Goal: Register for event/course

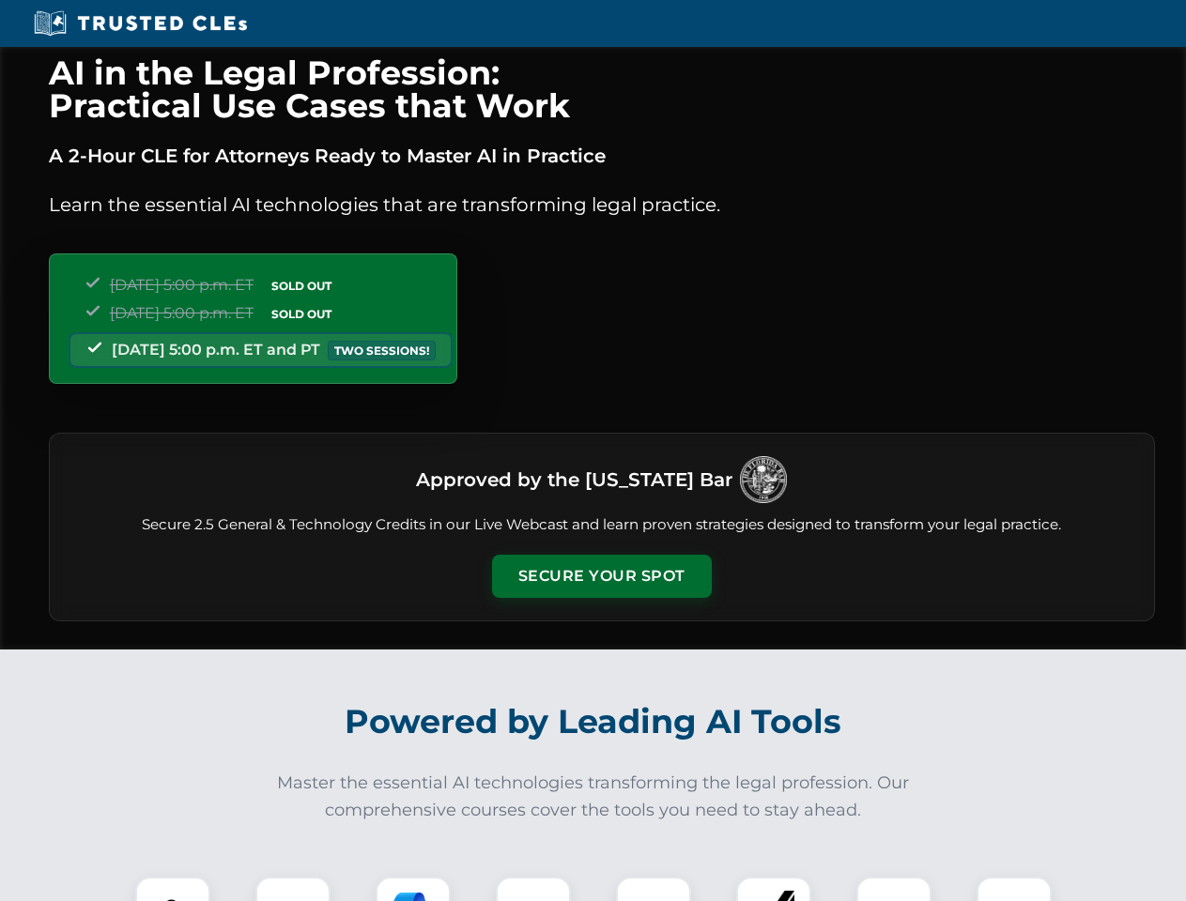
click at [601, 576] on button "Secure Your Spot" at bounding box center [602, 576] width 220 height 43
click at [173, 889] on img at bounding box center [172, 914] width 54 height 54
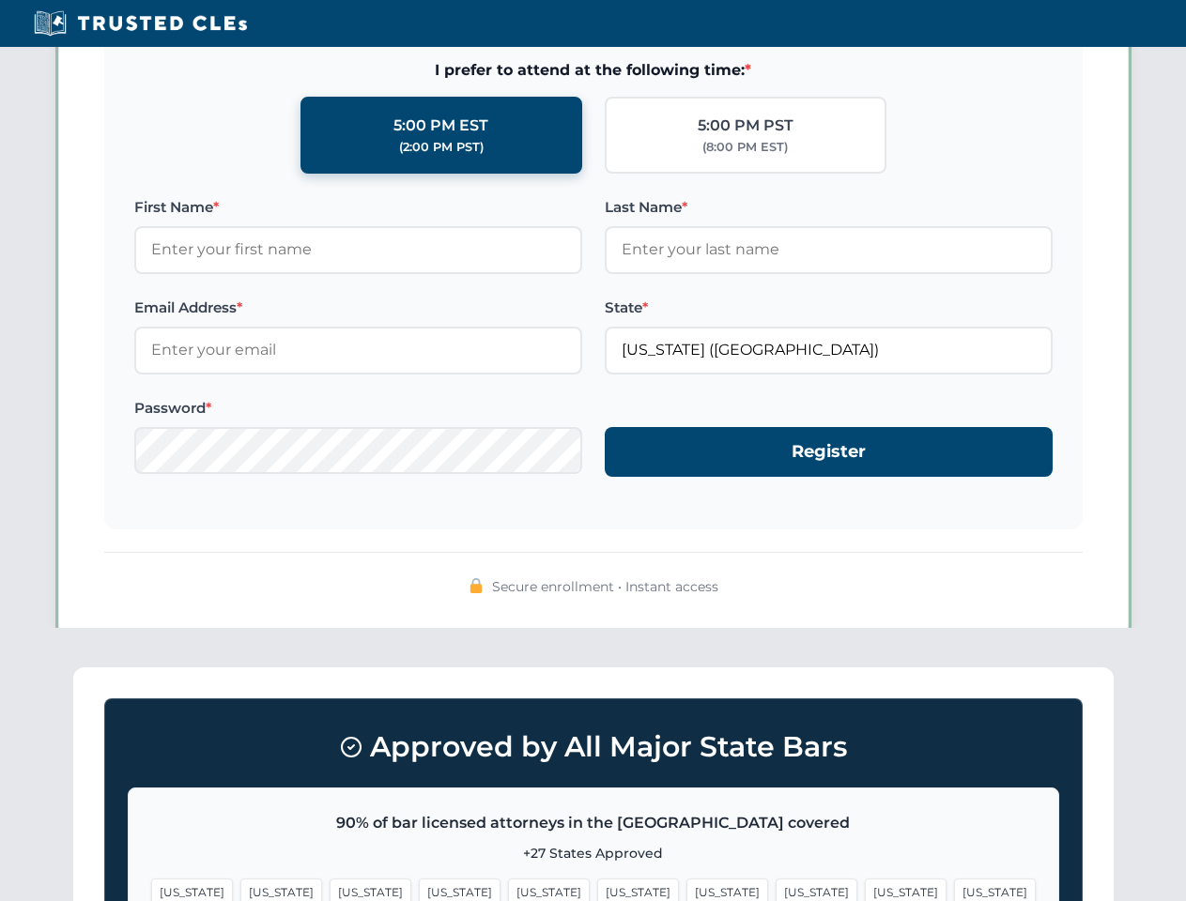
click at [686, 889] on span "[US_STATE]" at bounding box center [727, 892] width 82 height 27
click at [865, 889] on span "[US_STATE]" at bounding box center [906, 892] width 82 height 27
